Goal: Information Seeking & Learning: Learn about a topic

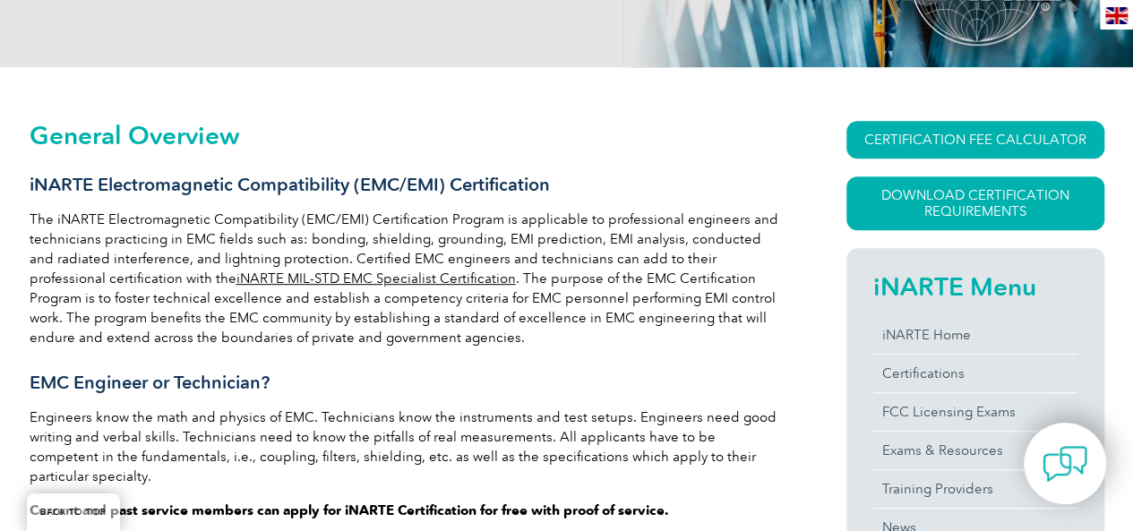
scroll to position [358, 0]
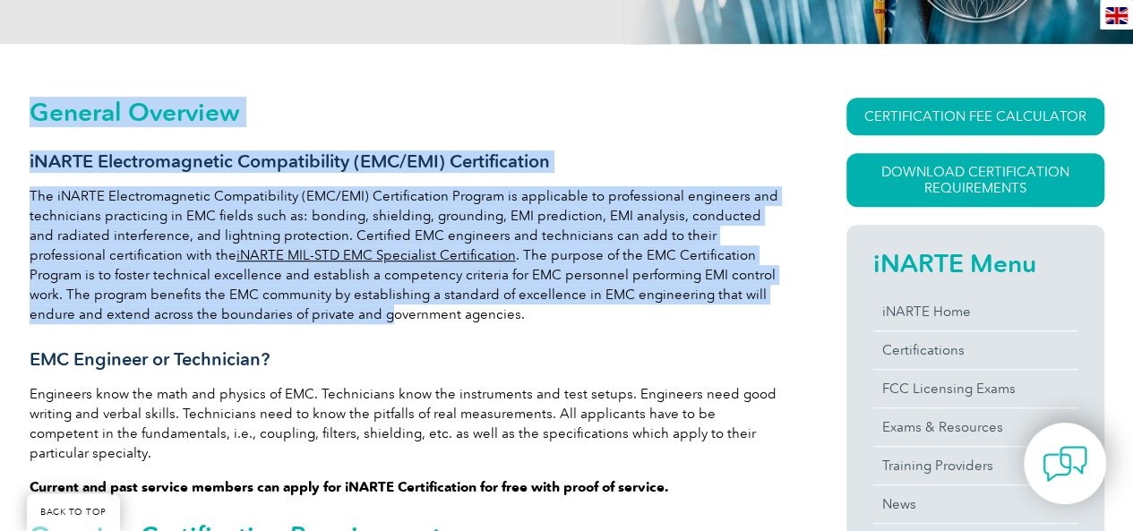
drag, startPoint x: 26, startPoint y: 191, endPoint x: 314, endPoint y: 322, distance: 315.9
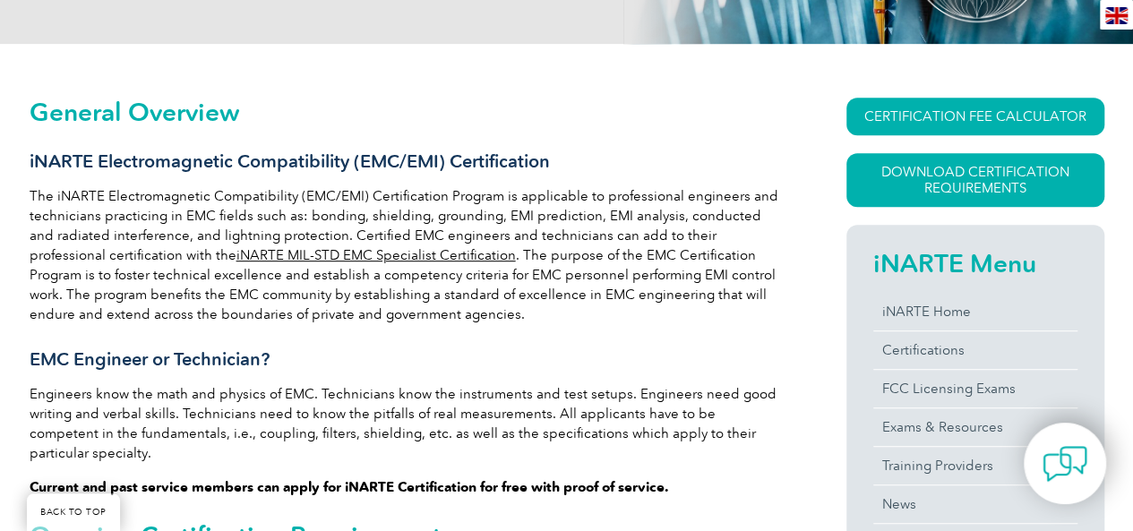
click at [696, 348] on h3 "EMC Engineer or Technician?" at bounding box center [406, 359] width 752 height 22
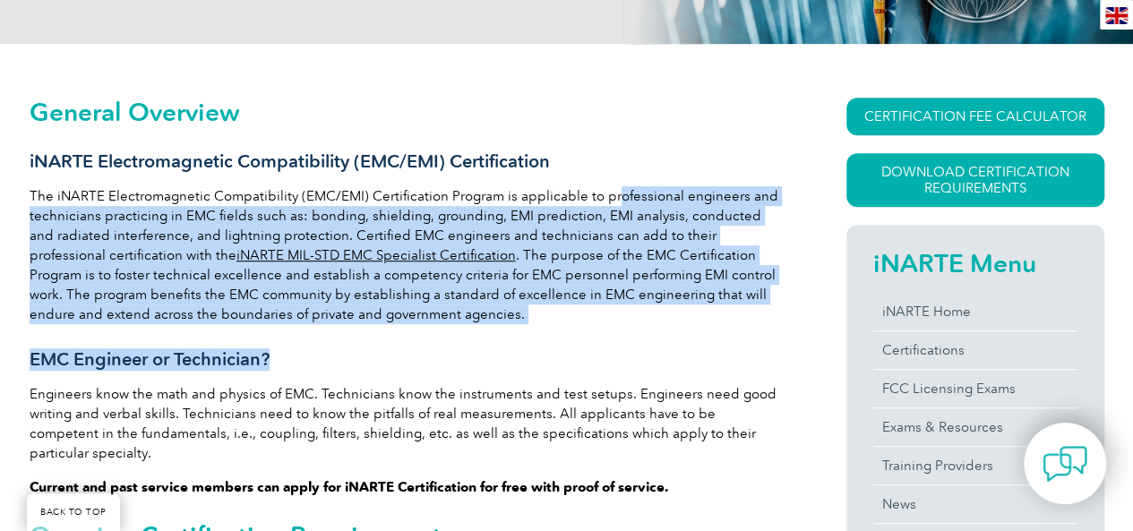
drag, startPoint x: 610, startPoint y: 200, endPoint x: 632, endPoint y: 334, distance: 136.2
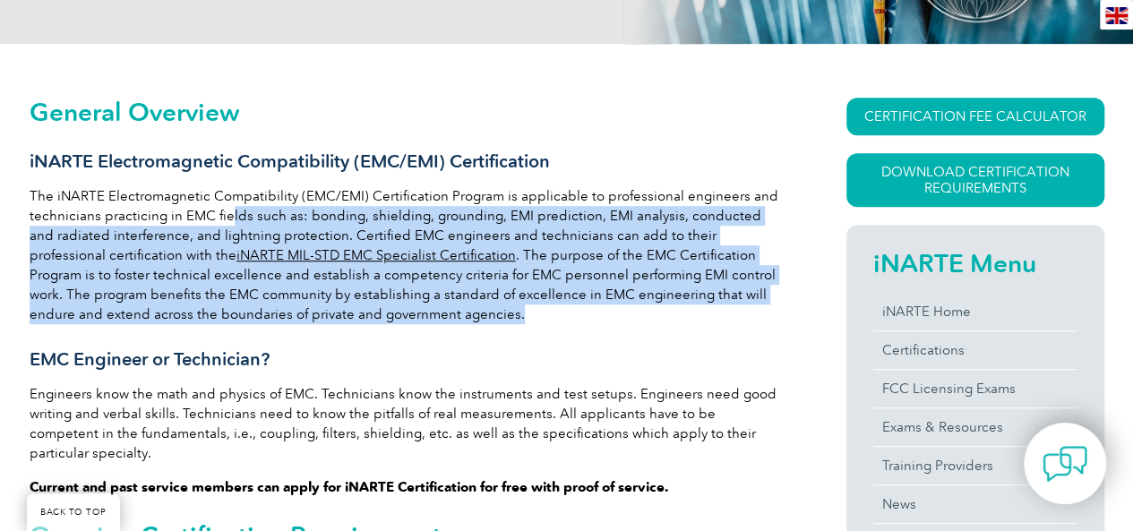
drag, startPoint x: 227, startPoint y: 216, endPoint x: 479, endPoint y: 308, distance: 268.9
click at [479, 308] on p "The iNARTE Electromagnetic Compatibility (EMC/EMI) Certification Program is app…" at bounding box center [406, 255] width 752 height 138
click at [530, 308] on p "The iNARTE Electromagnetic Compatibility (EMC/EMI) Certification Program is app…" at bounding box center [406, 255] width 752 height 138
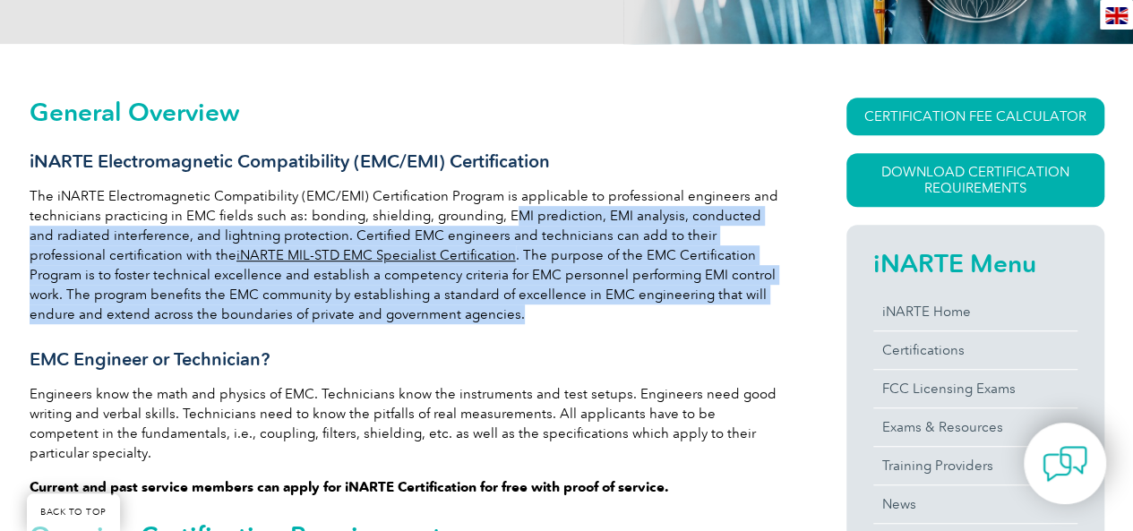
drag, startPoint x: 500, startPoint y: 216, endPoint x: 579, endPoint y: 306, distance: 120.0
click at [579, 306] on p "The iNARTE Electromagnetic Compatibility (EMC/EMI) Certification Program is app…" at bounding box center [406, 255] width 752 height 138
click at [594, 315] on p "The iNARTE Electromagnetic Compatibility (EMC/EMI) Certification Program is app…" at bounding box center [406, 255] width 752 height 138
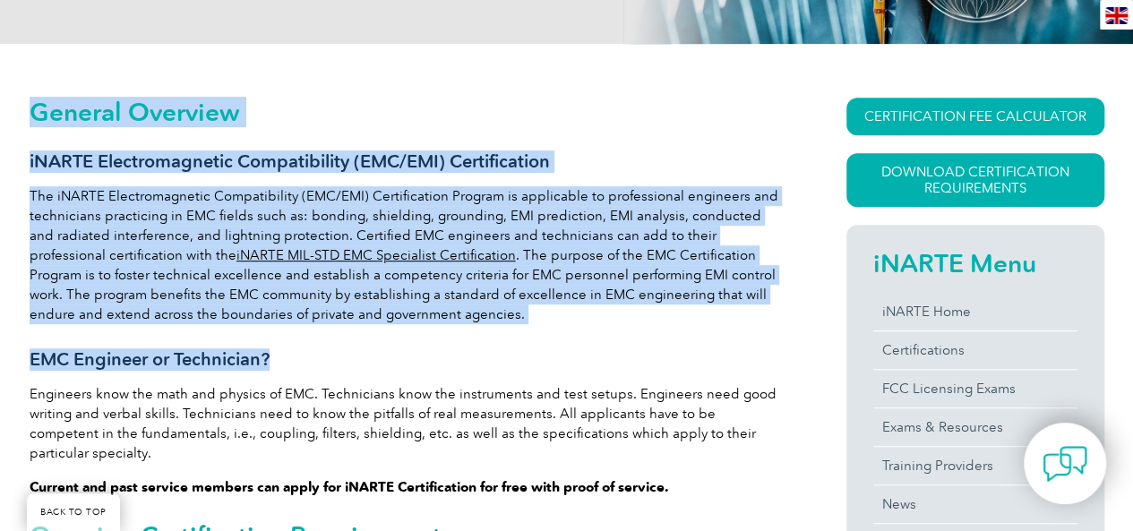
drag, startPoint x: 41, startPoint y: 233, endPoint x: 408, endPoint y: 330, distance: 379.8
click at [498, 319] on p "The iNARTE Electromagnetic Compatibility (EMC/EMI) Certification Program is app…" at bounding box center [406, 255] width 752 height 138
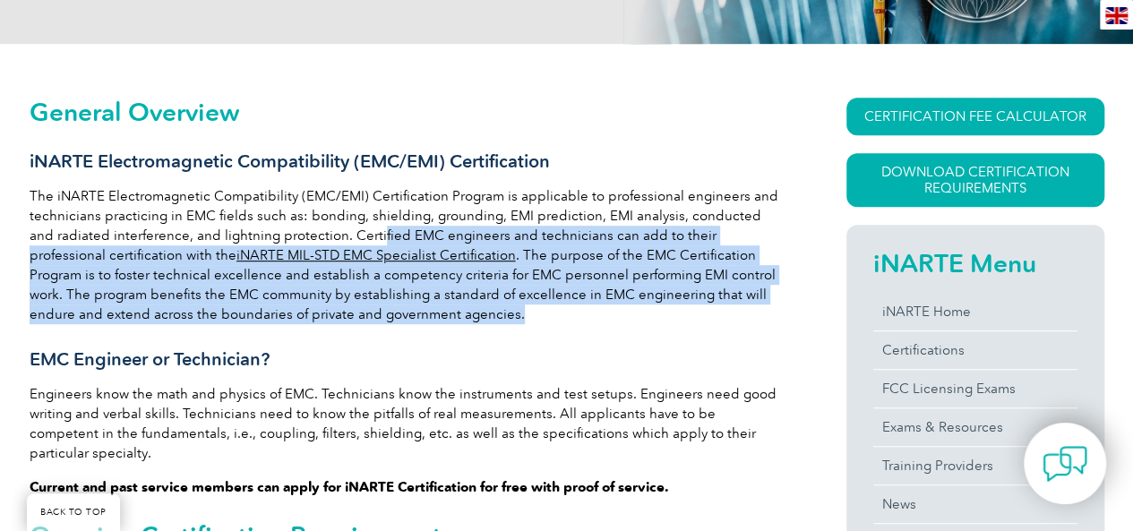
drag, startPoint x: 349, startPoint y: 236, endPoint x: 529, endPoint y: 323, distance: 199.5
click at [529, 323] on p "The iNARTE Electromagnetic Compatibility (EMC/EMI) Certification Program is app…" at bounding box center [406, 255] width 752 height 138
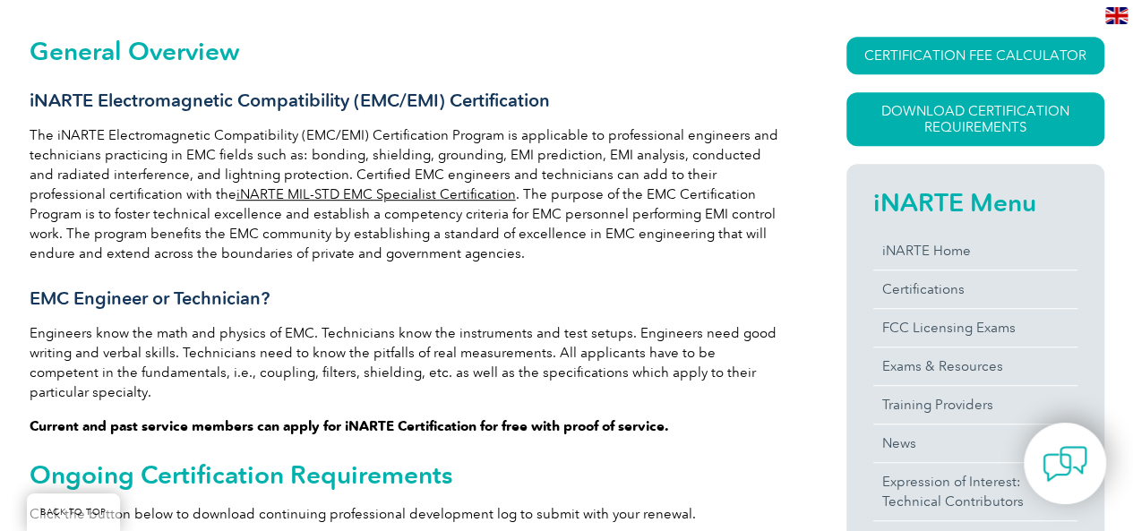
scroll to position [448, 0]
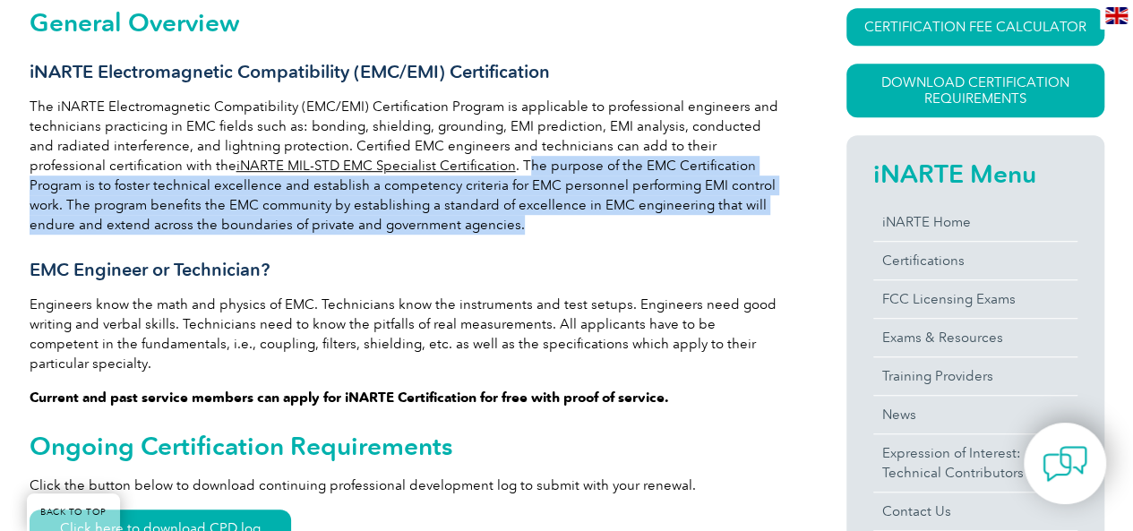
drag, startPoint x: 441, startPoint y: 163, endPoint x: 472, endPoint y: 229, distance: 73.3
click at [472, 229] on p "The iNARTE Electromagnetic Compatibility (EMC/EMI) Certification Program is app…" at bounding box center [406, 166] width 752 height 138
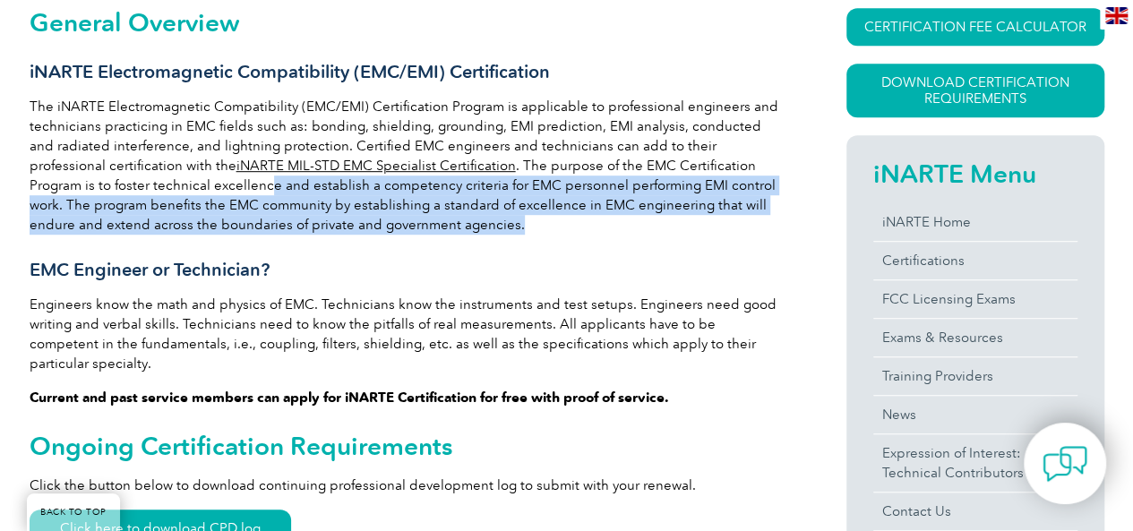
drag, startPoint x: 179, startPoint y: 183, endPoint x: 437, endPoint y: 228, distance: 262.0
click at [437, 228] on p "The iNARTE Electromagnetic Compatibility (EMC/EMI) Certification Program is app…" at bounding box center [406, 166] width 752 height 138
click at [494, 230] on p "The iNARTE Electromagnetic Compatibility (EMC/EMI) Certification Program is app…" at bounding box center [406, 166] width 752 height 138
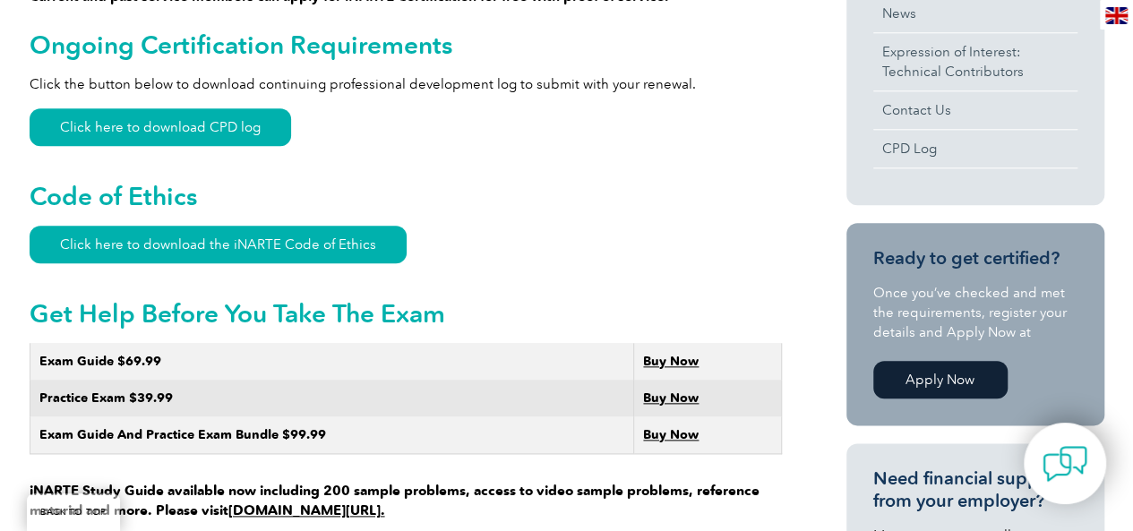
scroll to position [717, 0]
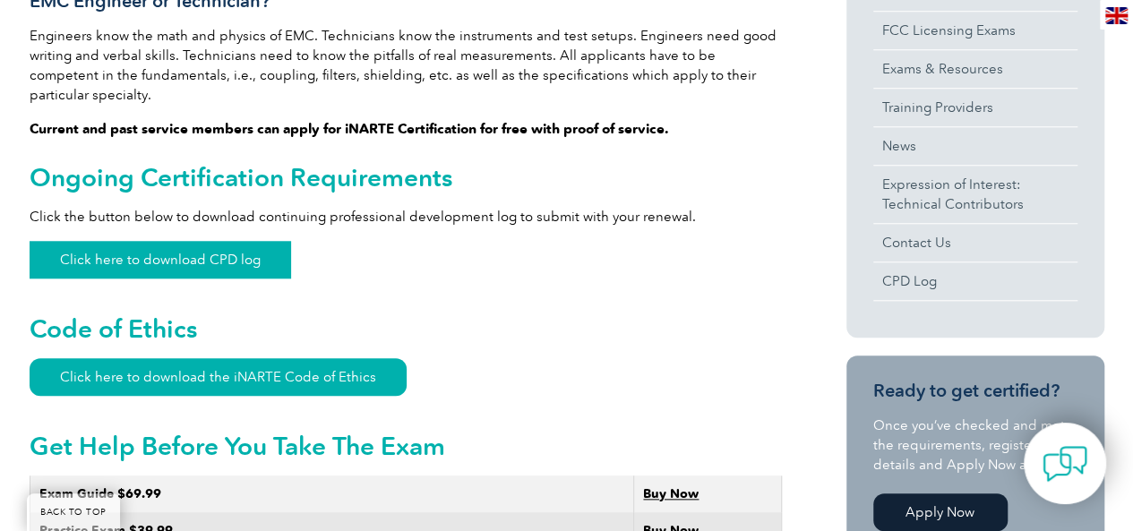
click at [208, 241] on link "Click here to download CPD log" at bounding box center [161, 260] width 262 height 38
click at [639, 314] on h2 "Code of Ethics" at bounding box center [406, 328] width 752 height 29
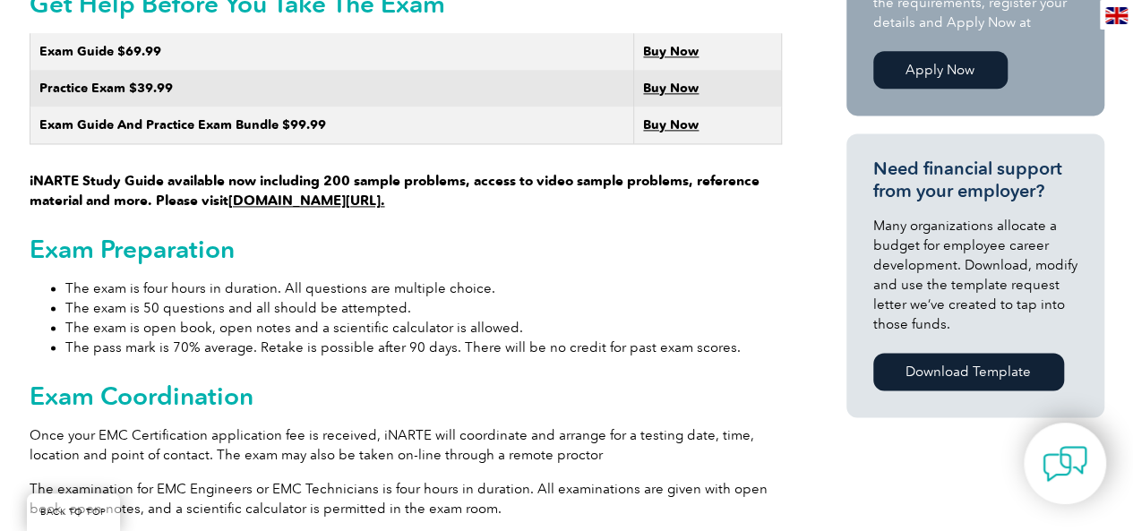
scroll to position [1165, 0]
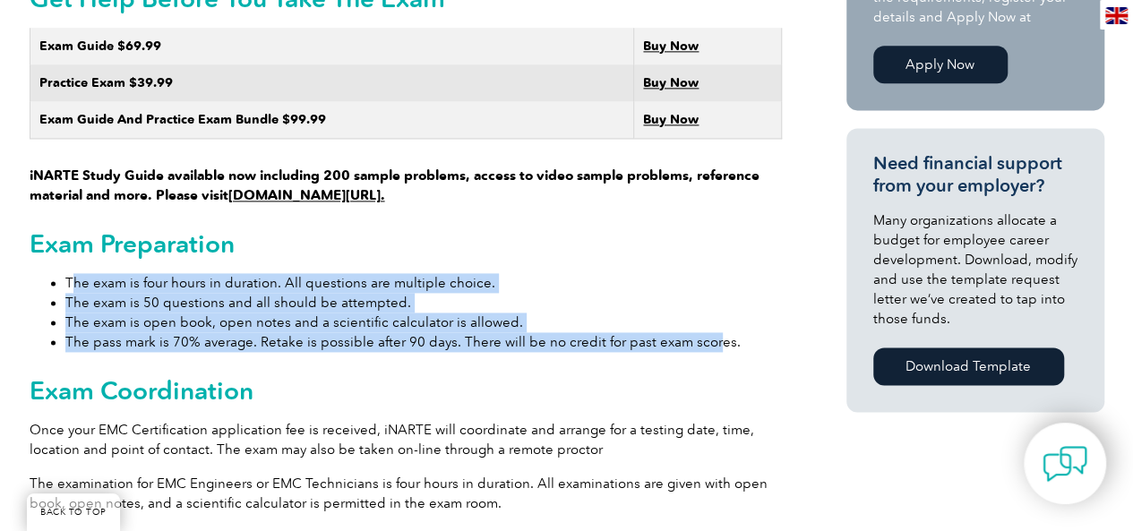
drag, startPoint x: 72, startPoint y: 265, endPoint x: 706, endPoint y: 322, distance: 636.8
click at [706, 323] on ul "The exam is four hours in duration. All questions are multiple choice. The exam…" at bounding box center [406, 312] width 752 height 79
click at [663, 293] on li "The exam is 50 questions and all should be attempted." at bounding box center [423, 303] width 717 height 20
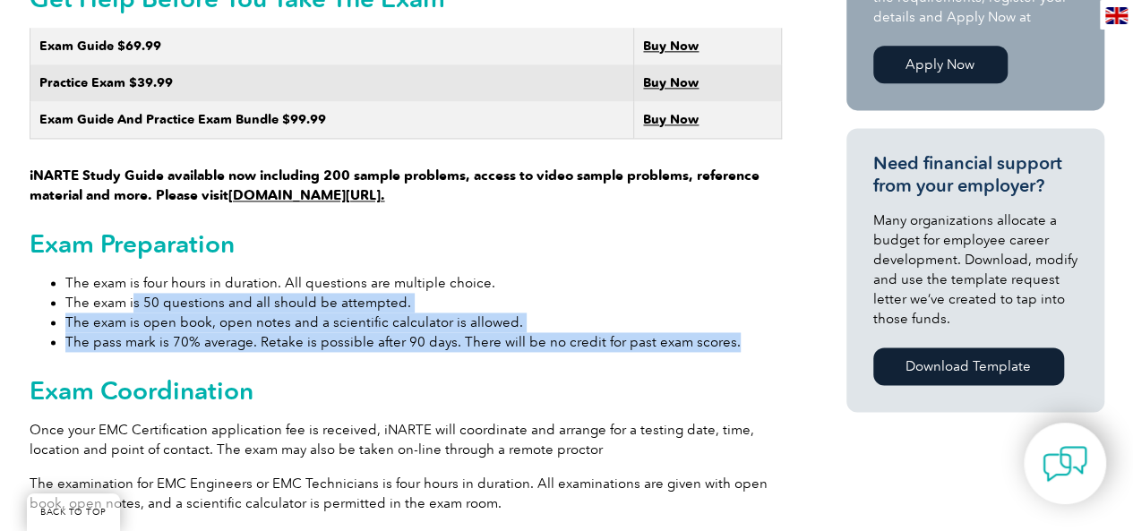
drag, startPoint x: 131, startPoint y: 284, endPoint x: 778, endPoint y: 316, distance: 647.6
click at [778, 316] on ul "The exam is four hours in duration. All questions are multiple choice. The exam…" at bounding box center [406, 312] width 752 height 79
drag, startPoint x: 709, startPoint y: 273, endPoint x: 589, endPoint y: 286, distance: 121.6
click at [709, 293] on li "The exam is 50 questions and all should be attempted." at bounding box center [423, 303] width 717 height 20
click at [355, 313] on li "The exam is open book, open notes and a scientific calculator is allowed." at bounding box center [423, 323] width 717 height 20
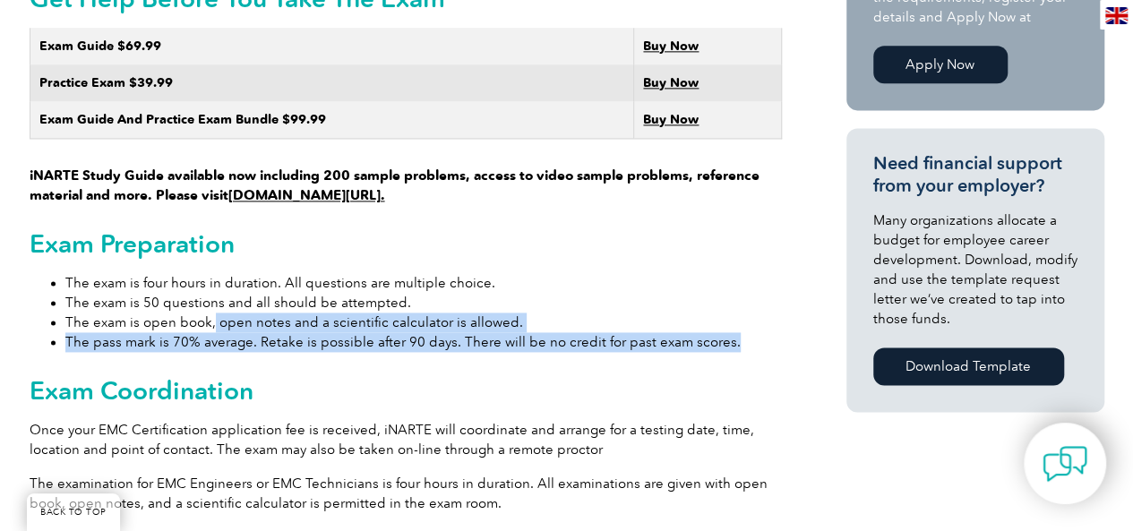
drag, startPoint x: 211, startPoint y: 301, endPoint x: 768, endPoint y: 331, distance: 558.0
click at [768, 331] on ul "The exam is four hours in duration. All questions are multiple choice. The exam…" at bounding box center [406, 312] width 752 height 79
click at [753, 313] on li "The exam is open book, open notes and a scientific calculator is allowed." at bounding box center [423, 323] width 717 height 20
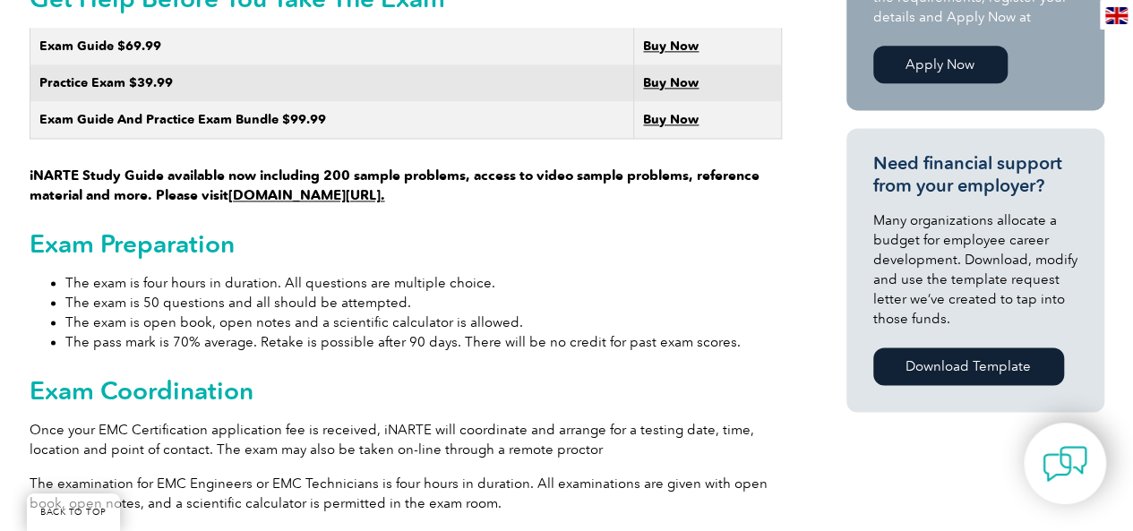
click at [207, 354] on div "General Overview iNARTE Electromagnetic Compatibility (EMC/EMI) Certification T…" at bounding box center [406, 443] width 752 height 2305
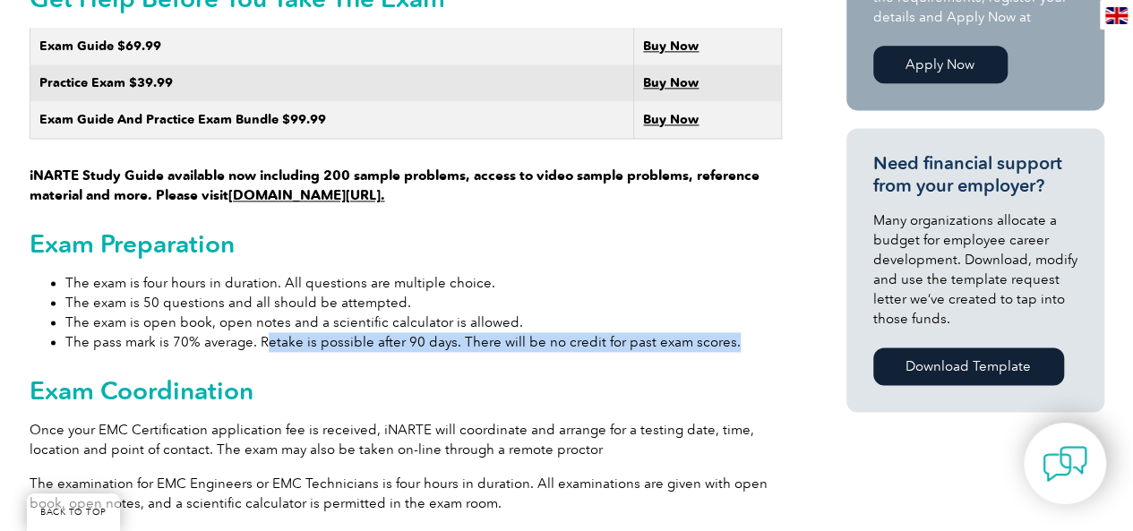
drag, startPoint x: 260, startPoint y: 322, endPoint x: 741, endPoint y: 321, distance: 481.1
click at [741, 332] on li "The pass mark is 70% average. Retake is possible after 90 days. There will be n…" at bounding box center [423, 342] width 717 height 20
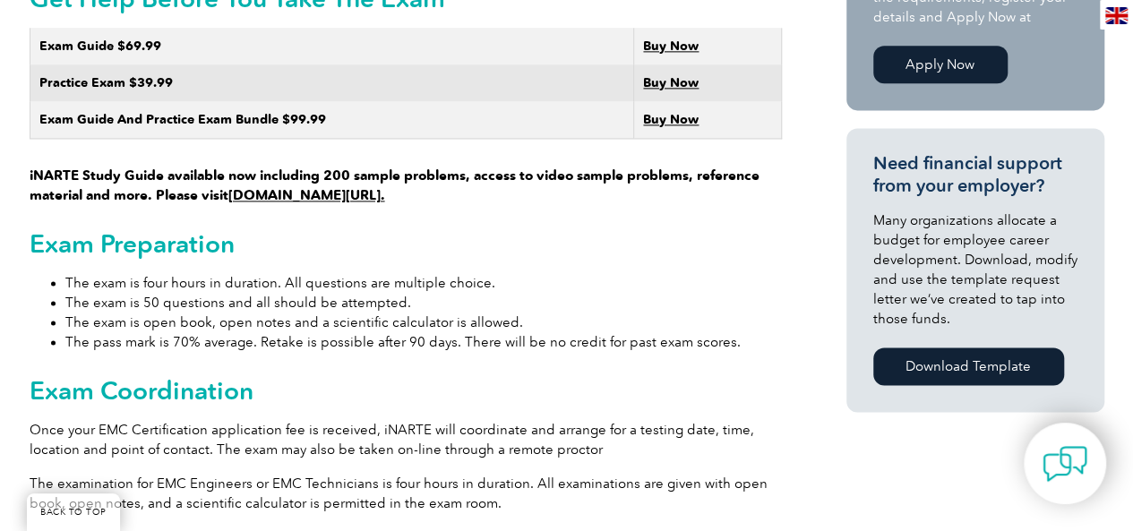
click at [750, 293] on li "The exam is 50 questions and all should be attempted." at bounding box center [423, 303] width 717 height 20
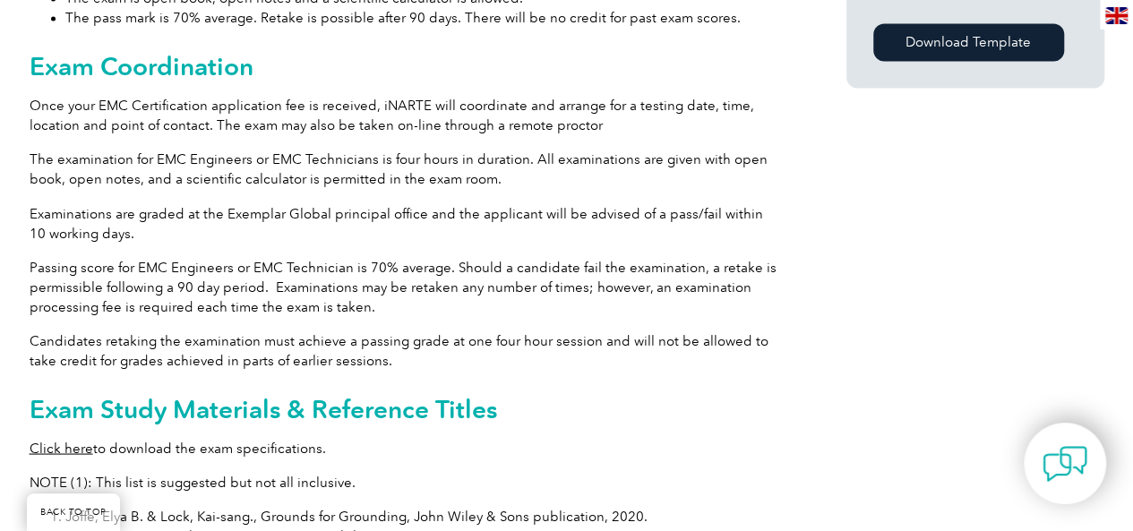
scroll to position [1523, 0]
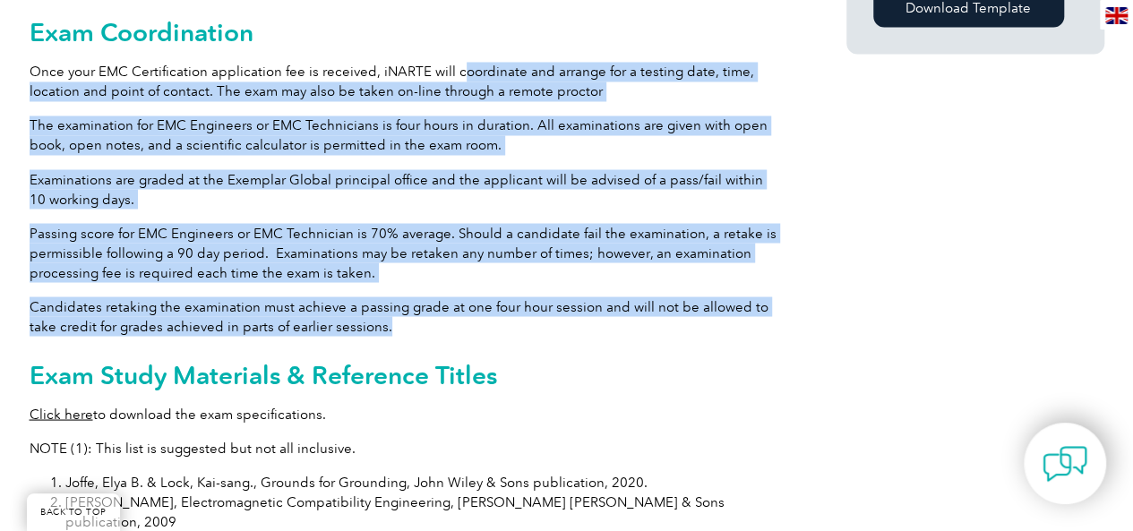
drag, startPoint x: 451, startPoint y: 51, endPoint x: 668, endPoint y: 309, distance: 337.0
click at [668, 309] on div "General Overview iNARTE Electromagnetic Compatibility (EMC/EMI) Certification T…" at bounding box center [406, 85] width 752 height 2305
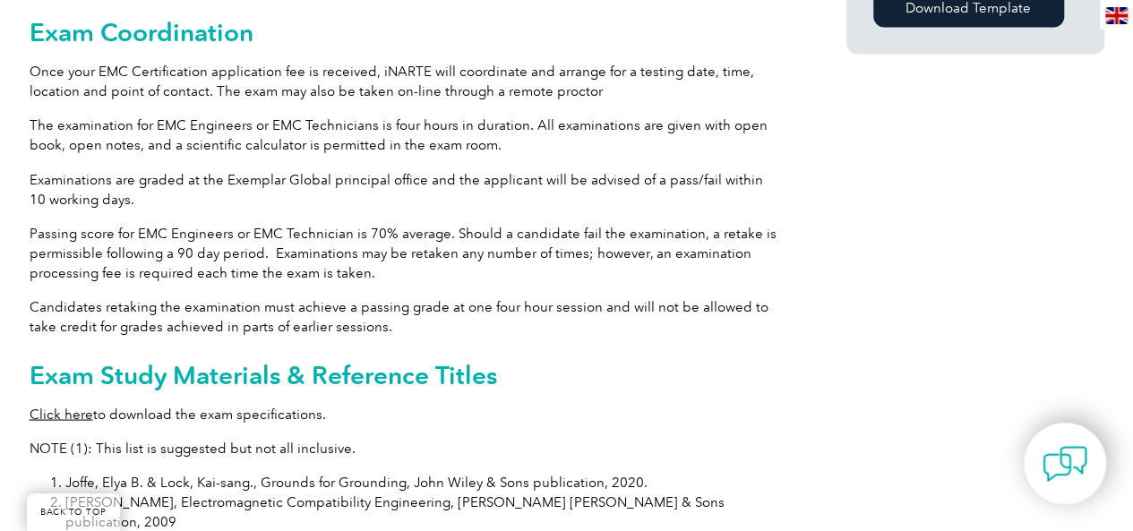
click at [665, 321] on div "General Overview iNARTE Electromagnetic Compatibility (EMC/EMI) Certification T…" at bounding box center [406, 85] width 752 height 2305
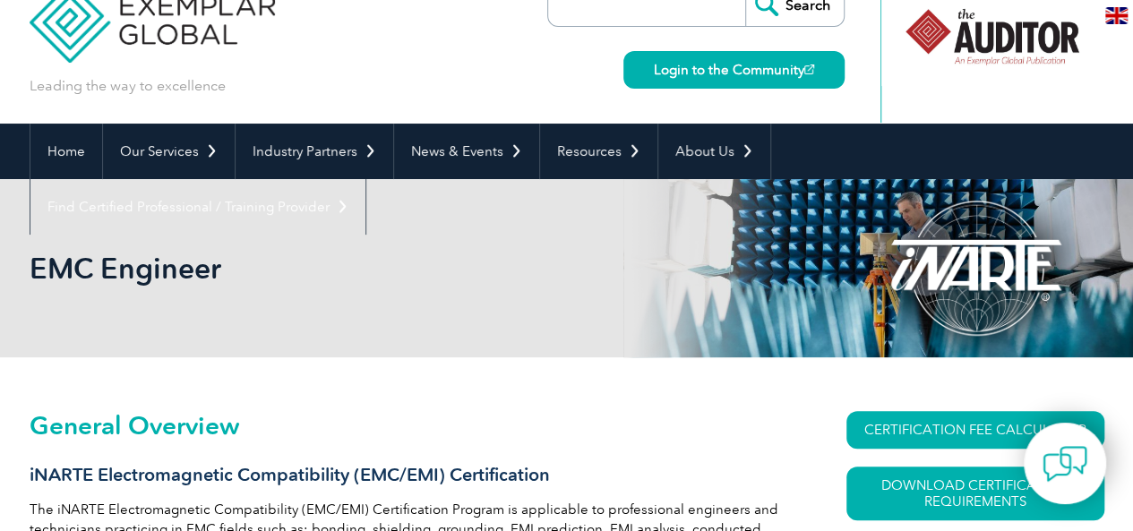
scroll to position [0, 0]
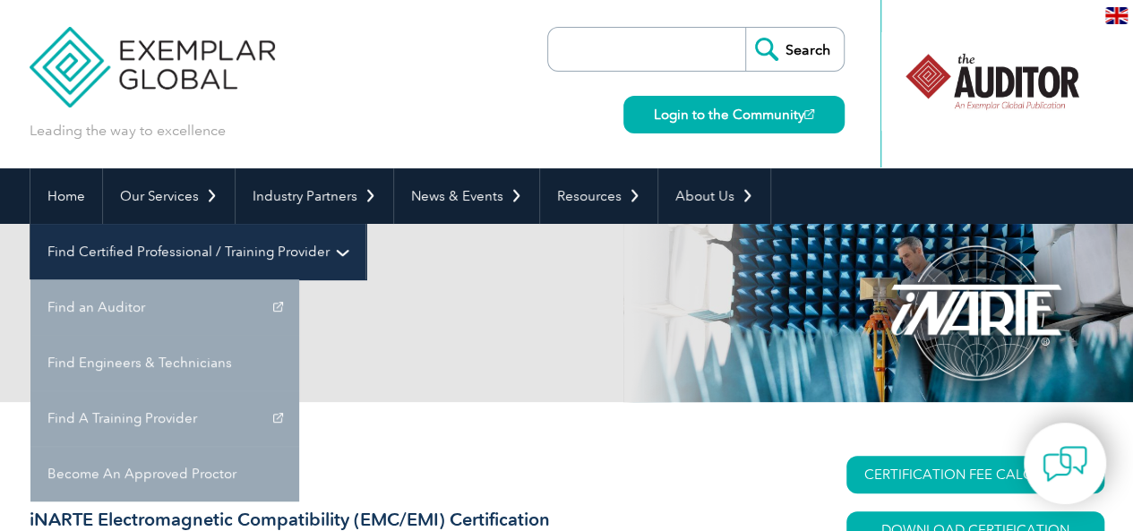
click at [365, 224] on link "Find Certified Professional / Training Provider" at bounding box center [197, 252] width 335 height 56
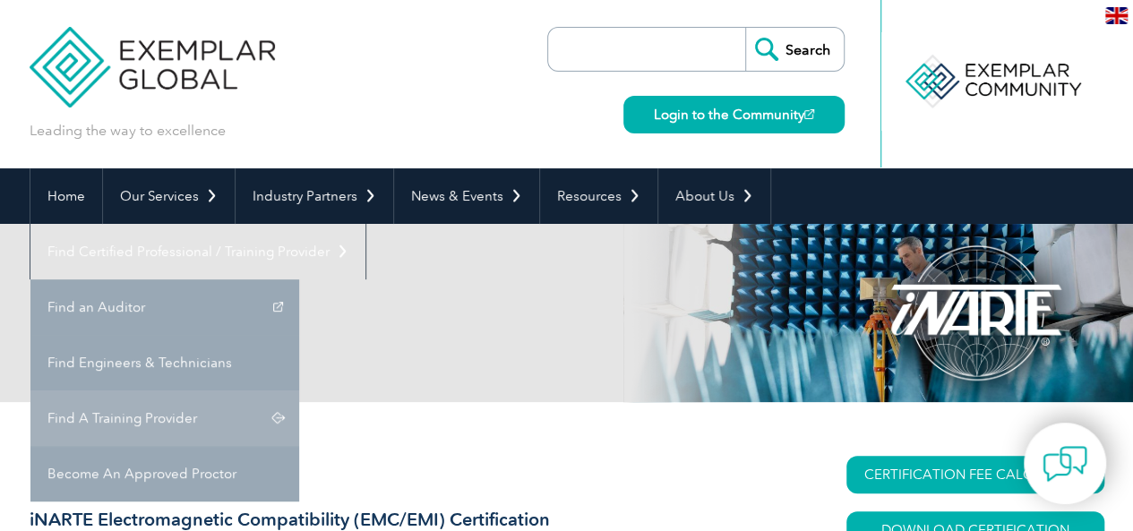
click at [299, 391] on link "Find A Training Provider" at bounding box center [164, 419] width 269 height 56
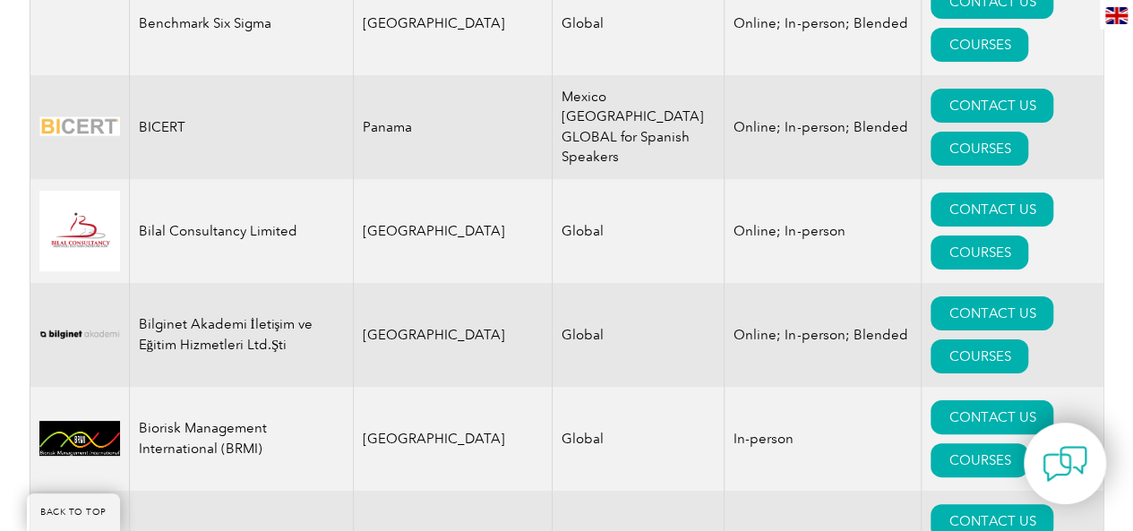
scroll to position [3404, 0]
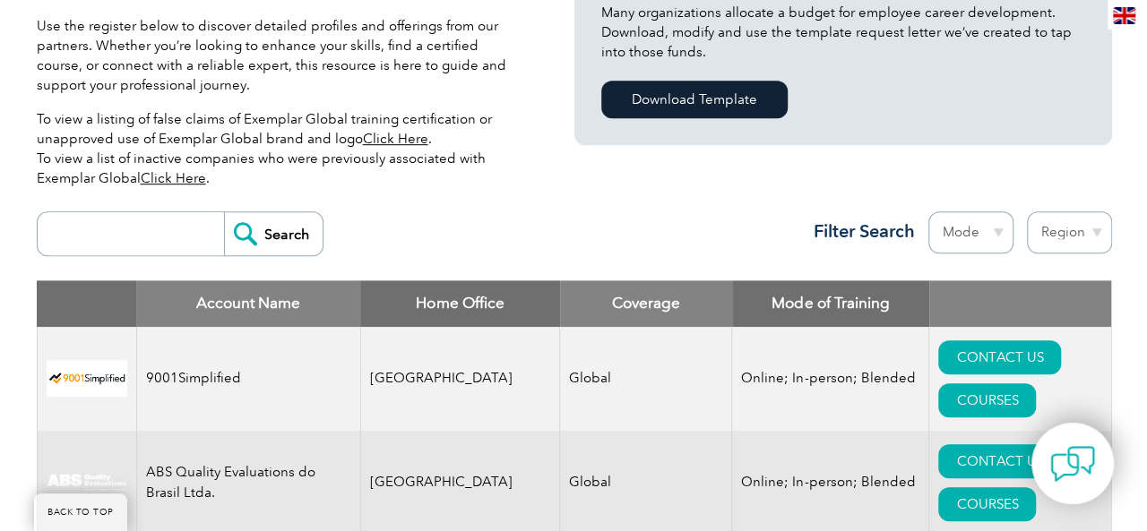
scroll to position [509, 0]
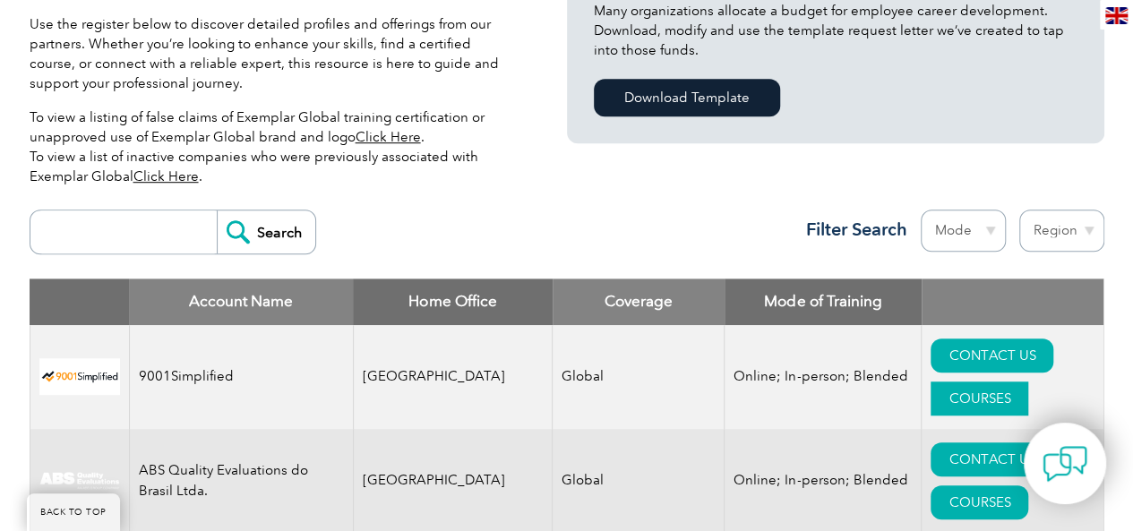
click at [1009, 382] on link "COURSES" at bounding box center [980, 399] width 98 height 34
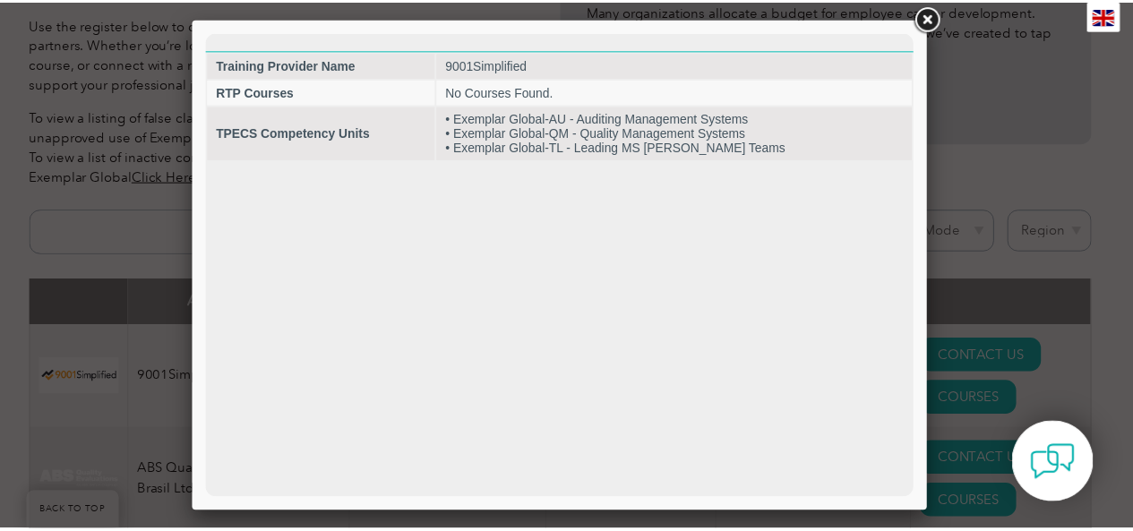
scroll to position [0, 0]
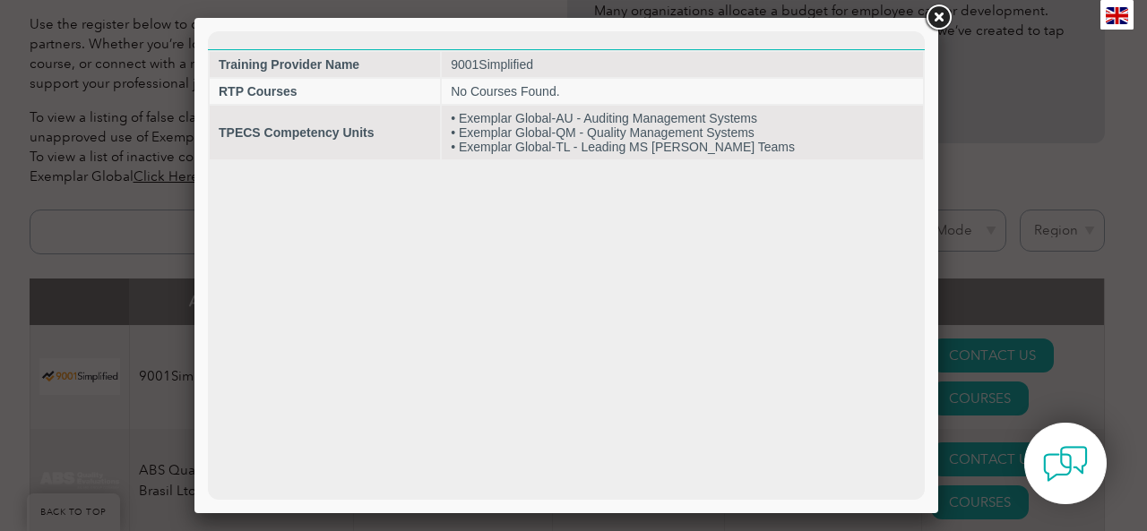
click at [935, 22] on link at bounding box center [938, 18] width 32 height 32
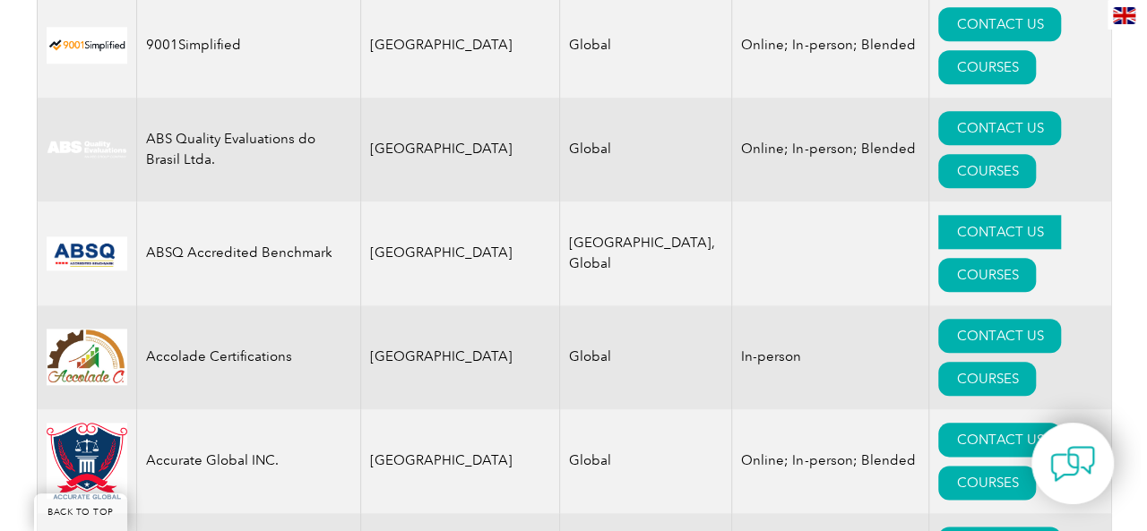
scroll to position [867, 0]
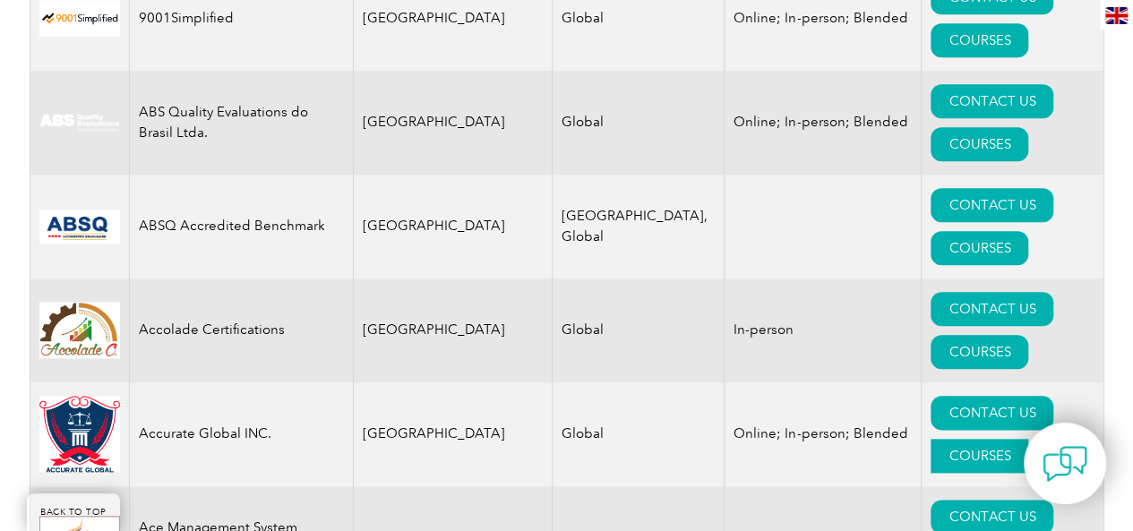
click at [1028, 439] on link "COURSES" at bounding box center [980, 456] width 98 height 34
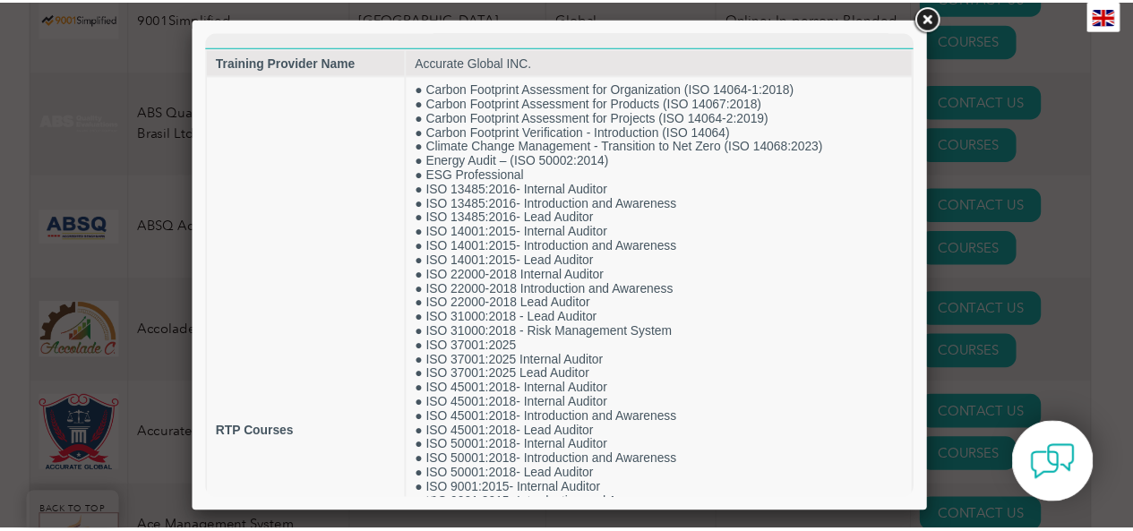
scroll to position [0, 0]
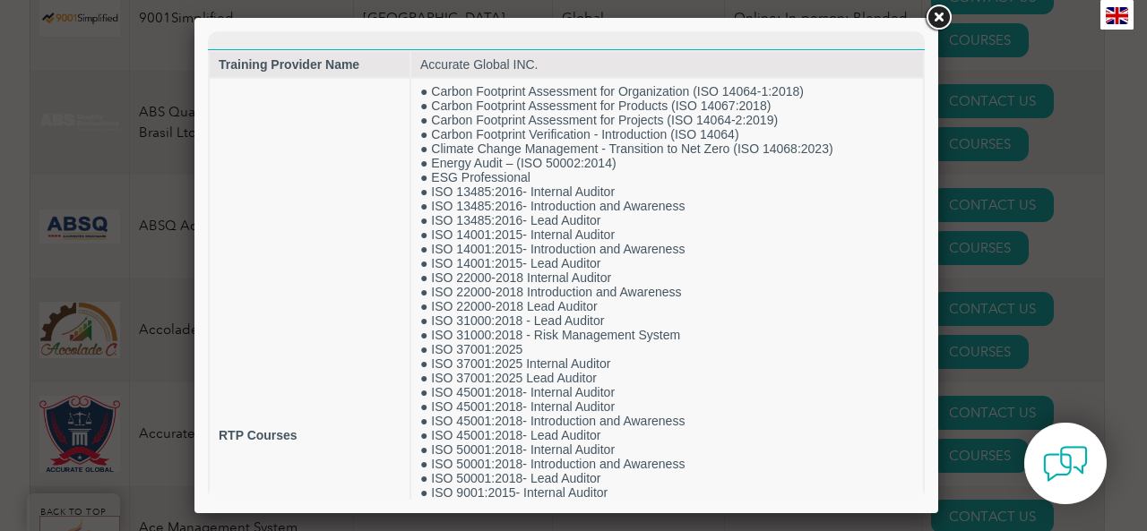
click at [944, 21] on link at bounding box center [938, 18] width 32 height 32
